Goal: Find contact information: Find contact information

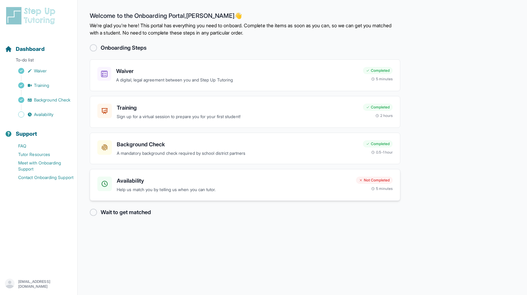
click at [201, 179] on h3 "Availability" at bounding box center [234, 181] width 234 height 8
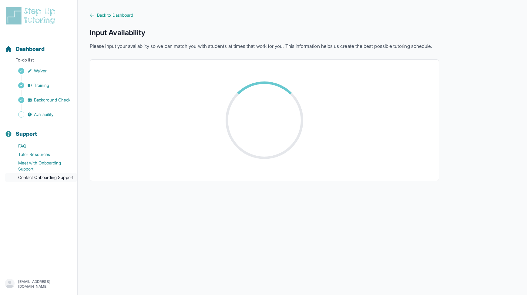
click at [50, 179] on link "Contact Onboarding Support" at bounding box center [41, 177] width 72 height 8
click at [41, 178] on link "Contact Onboarding Support" at bounding box center [41, 177] width 72 height 8
click at [41, 23] on img at bounding box center [32, 15] width 54 height 19
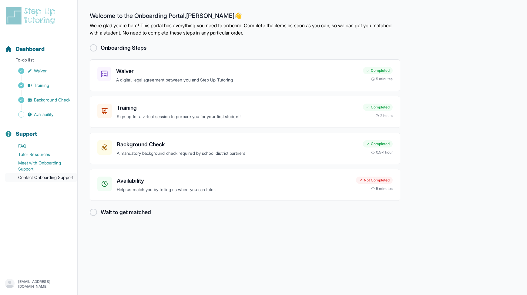
click at [34, 181] on link "Contact Onboarding Support" at bounding box center [41, 177] width 72 height 8
click at [42, 163] on link "Meet with Onboarding Support" at bounding box center [41, 166] width 72 height 15
